Goal: Task Accomplishment & Management: Manage account settings

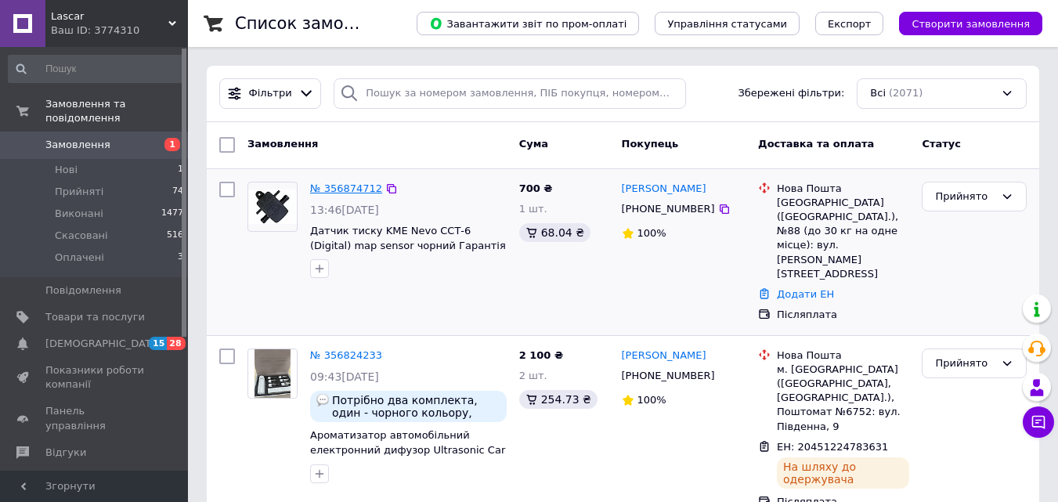
click at [338, 189] on link "№ 356874712" at bounding box center [346, 188] width 72 height 12
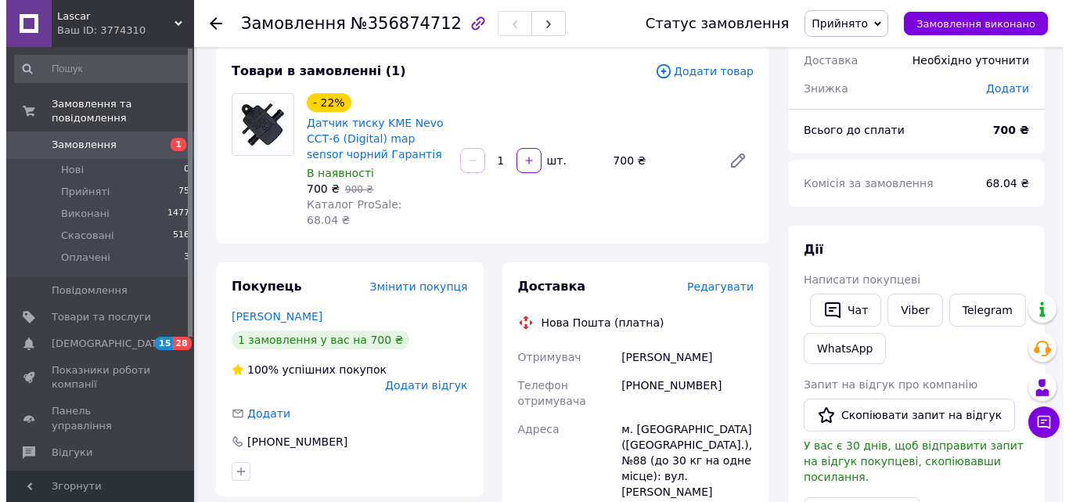
scroll to position [78, 0]
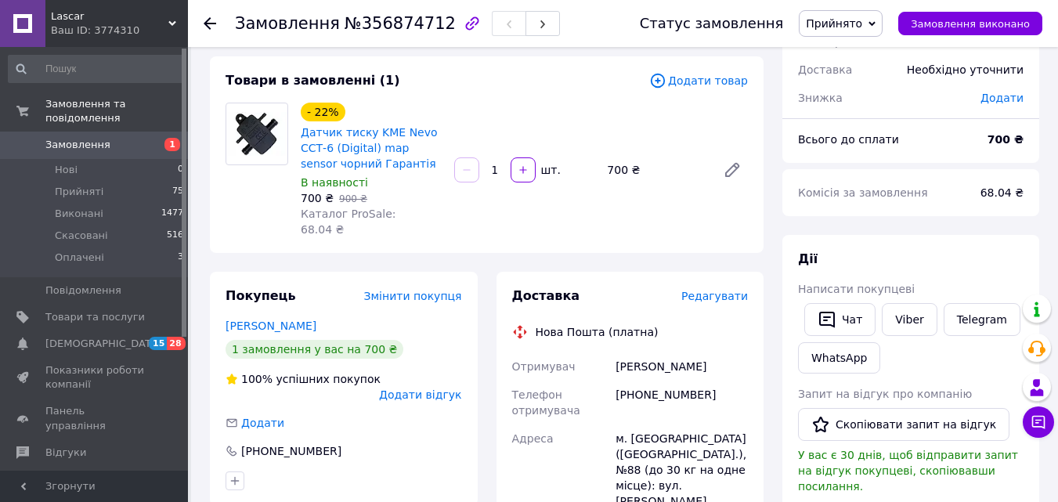
click at [725, 290] on span "Редагувати" at bounding box center [714, 296] width 67 height 13
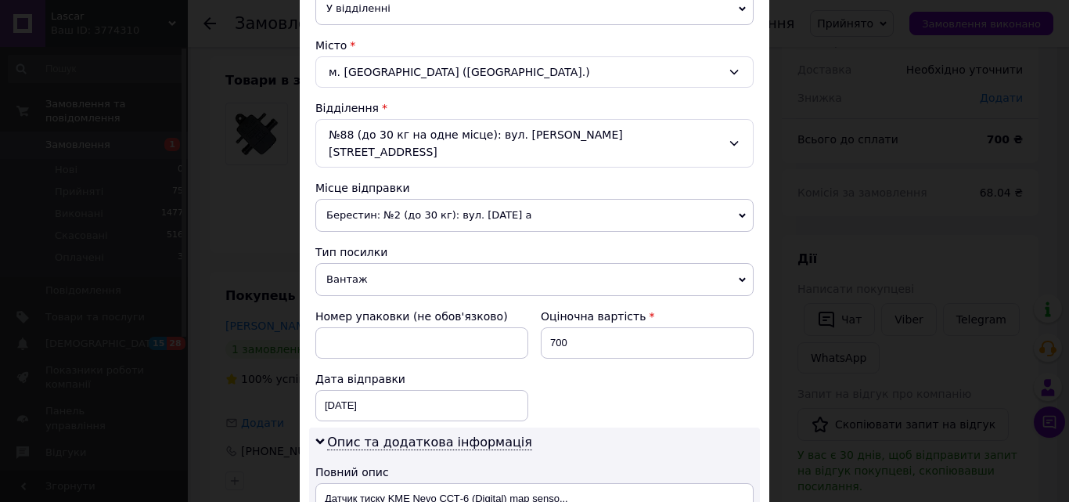
scroll to position [391, 0]
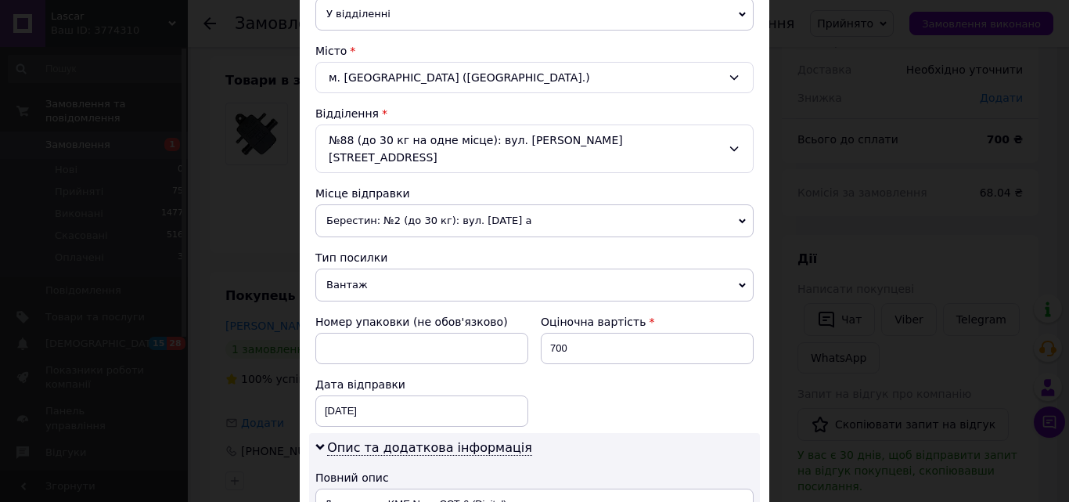
click at [571, 205] on span "Берестин: №2 (до 30 кг): вул. [DATE] а" at bounding box center [534, 220] width 438 height 33
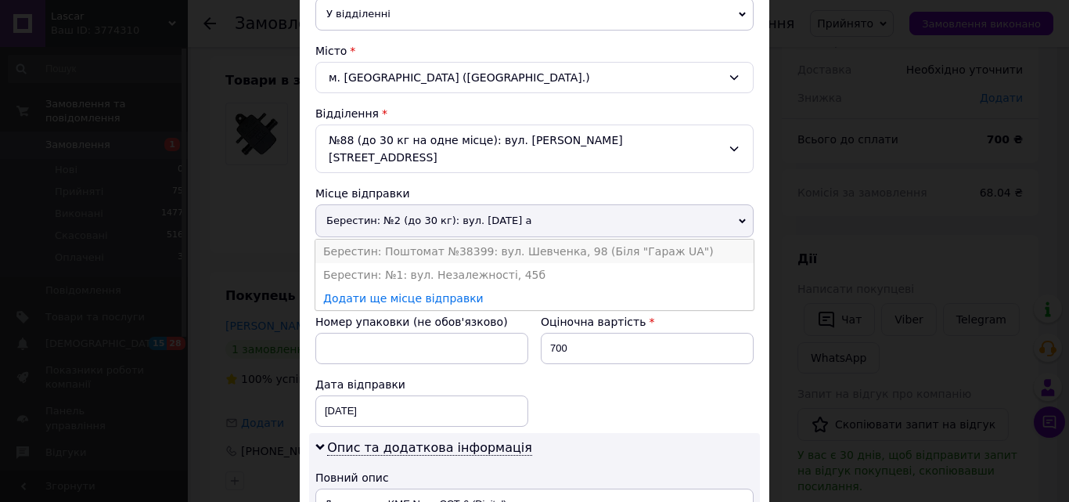
click at [575, 242] on li "Берестин: Поштомат №38399: вул. Шевченка, 98 (Біля "Гараж UA")" at bounding box center [534, 251] width 438 height 23
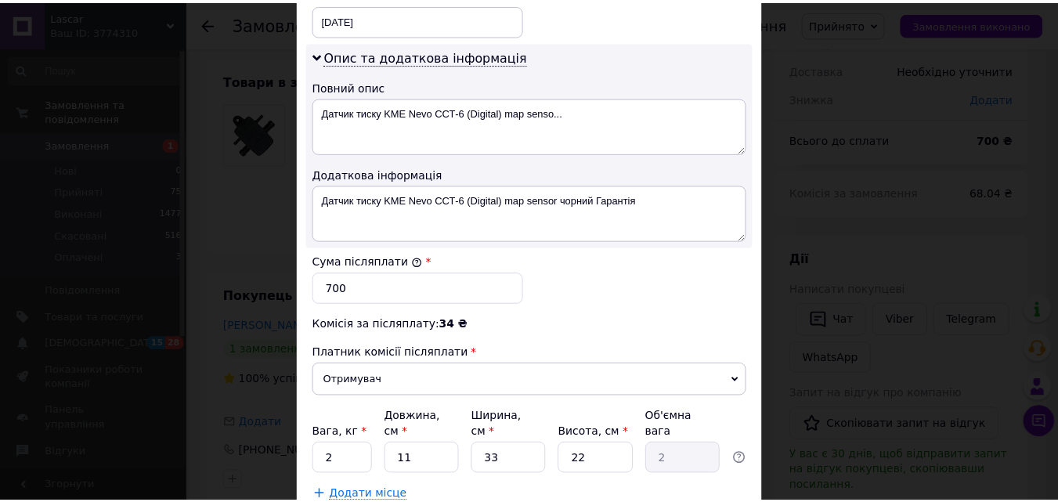
scroll to position [868, 0]
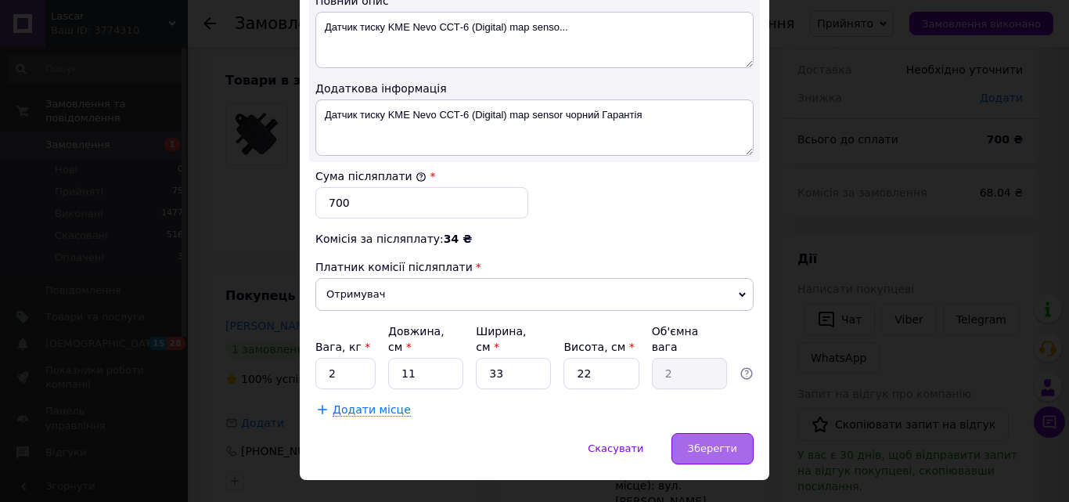
click at [706, 433] on div "Зберегти" at bounding box center [713, 448] width 82 height 31
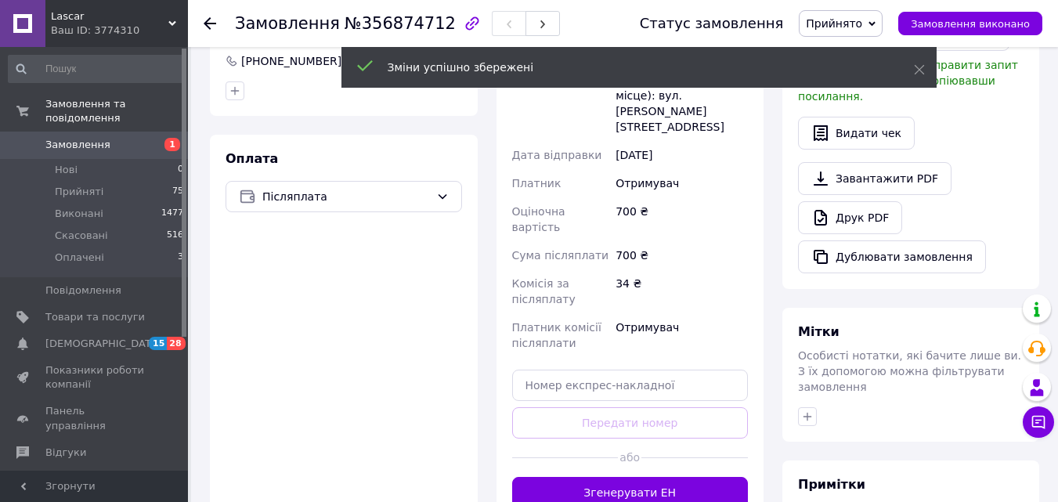
scroll to position [626, 0]
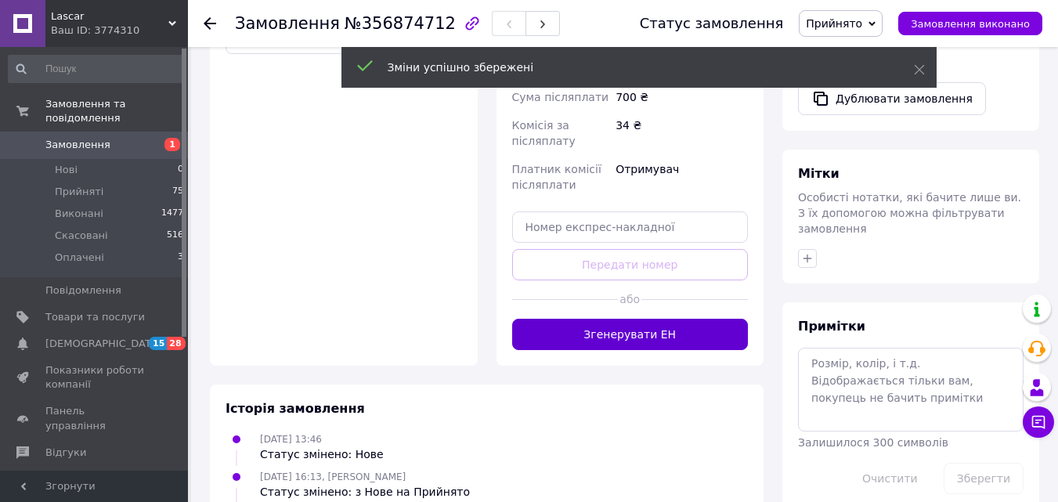
click at [640, 319] on button "Згенерувати ЕН" at bounding box center [630, 334] width 236 height 31
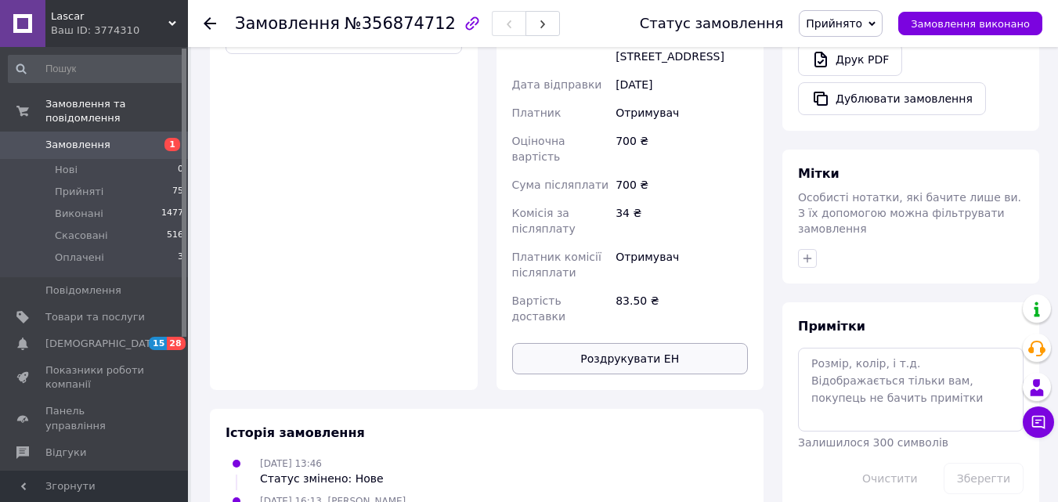
click at [640, 343] on button "Роздрукувати ЕН" at bounding box center [630, 358] width 236 height 31
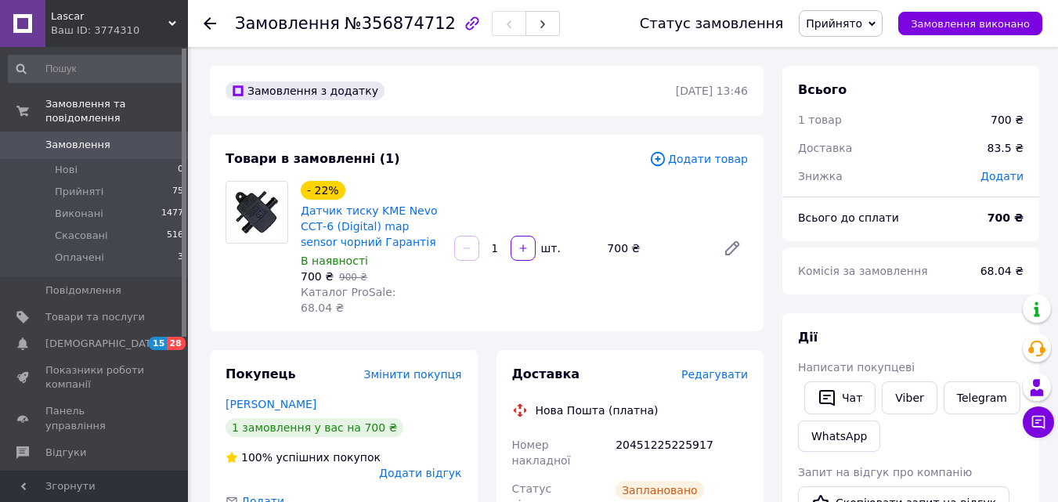
scroll to position [622, 0]
